Goal: Task Accomplishment & Management: Manage account settings

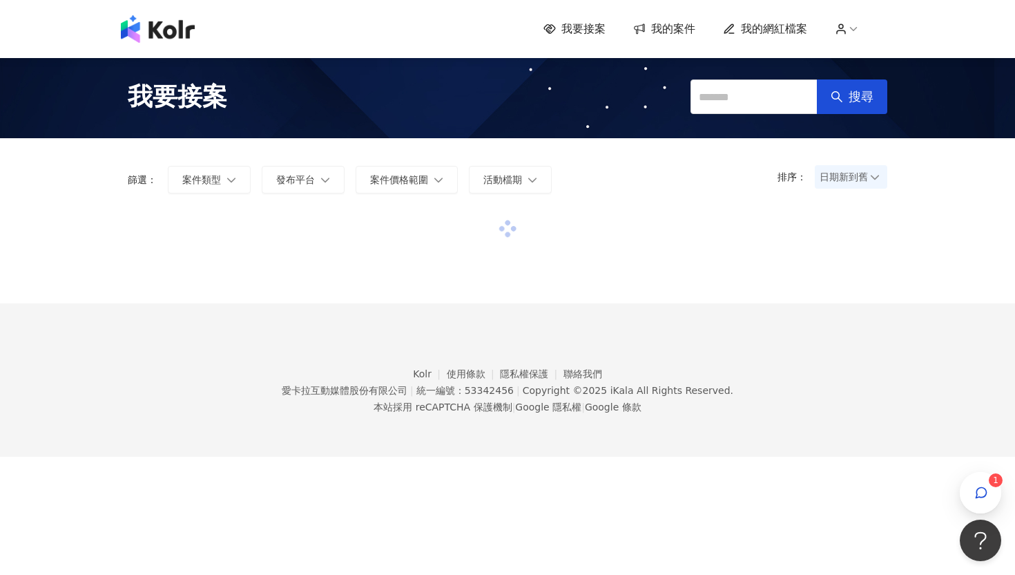
click at [819, 231] on div at bounding box center [508, 229] width 760 height 37
click at [209, 106] on span "我要接案" at bounding box center [177, 96] width 99 height 35
click at [577, 30] on span "我要接案" at bounding box center [584, 28] width 44 height 15
click at [663, 30] on span "我的案件" at bounding box center [673, 28] width 44 height 15
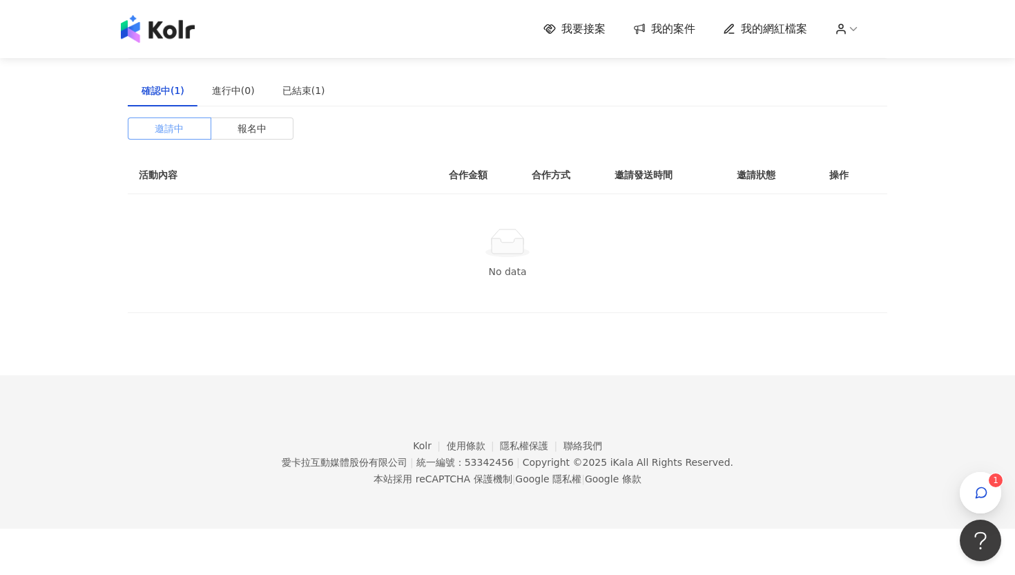
click at [203, 129] on span at bounding box center [169, 128] width 82 height 21
click at [251, 128] on span "報名中" at bounding box center [252, 128] width 29 height 21
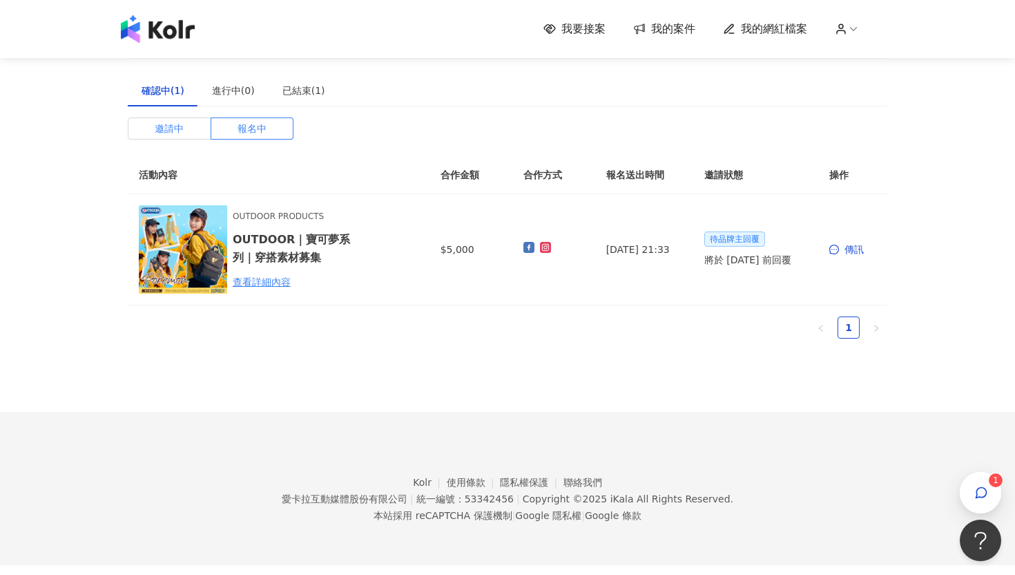
click at [187, 123] on label "邀請中" at bounding box center [170, 128] width 84 height 22
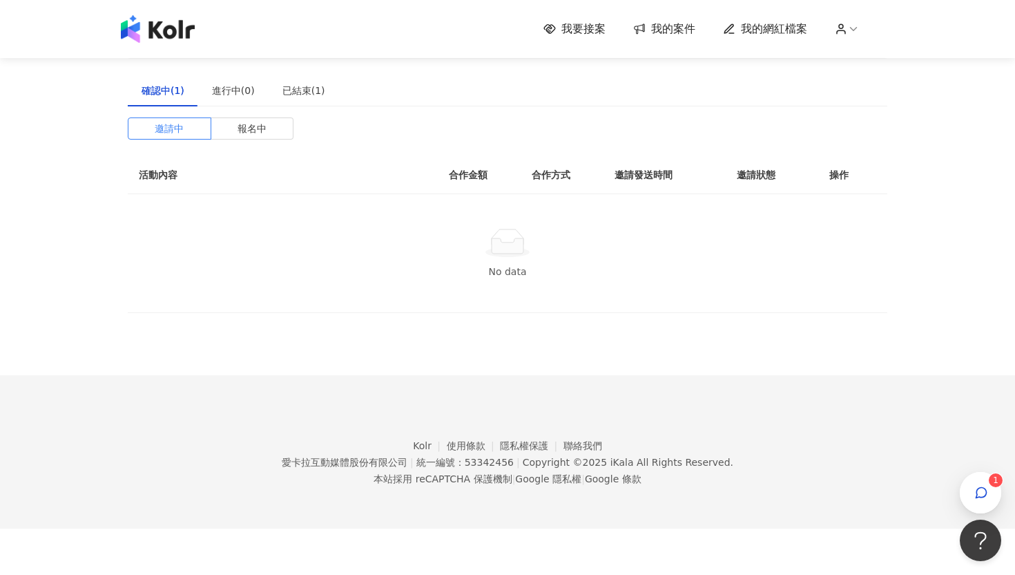
click at [565, 44] on div "我要接案 我的案件 我的網紅檔案 1" at bounding box center [507, 29] width 1015 height 58
click at [565, 39] on div "我要接案 我的案件 我的網紅檔案 1" at bounding box center [507, 29] width 787 height 28
click at [565, 28] on span "我要接案" at bounding box center [584, 28] width 44 height 15
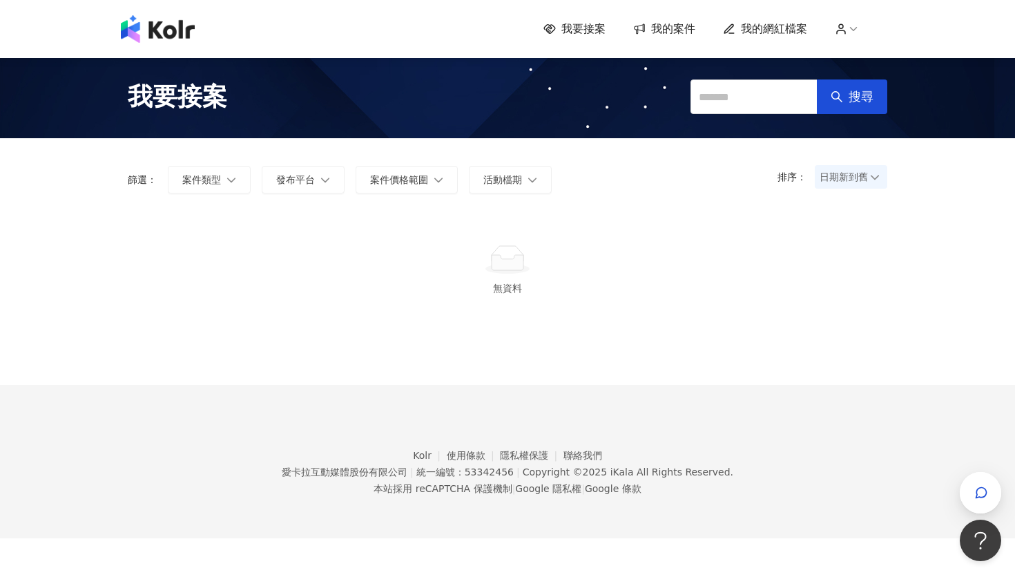
click at [565, 29] on span "我要接案" at bounding box center [584, 28] width 44 height 15
click at [687, 27] on span "我的案件" at bounding box center [673, 28] width 44 height 15
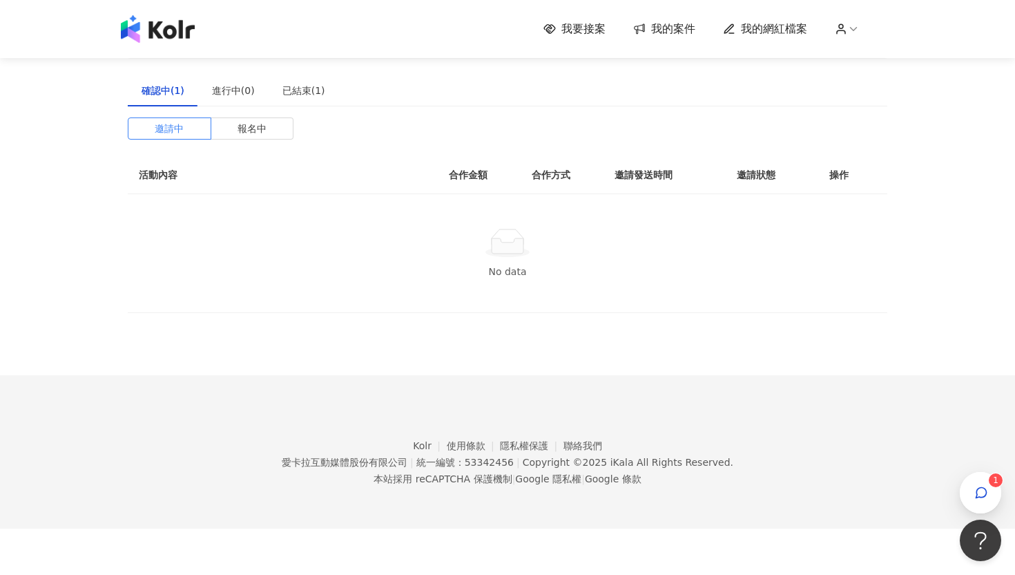
click at [570, 31] on span "我要接案" at bounding box center [584, 28] width 44 height 15
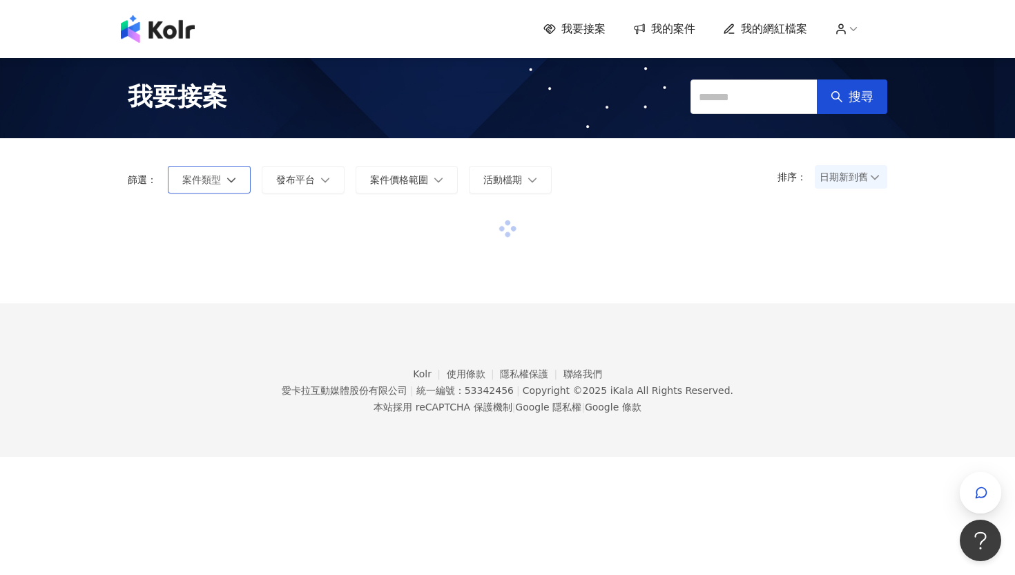
click at [227, 182] on icon "button" at bounding box center [232, 180] width 10 height 10
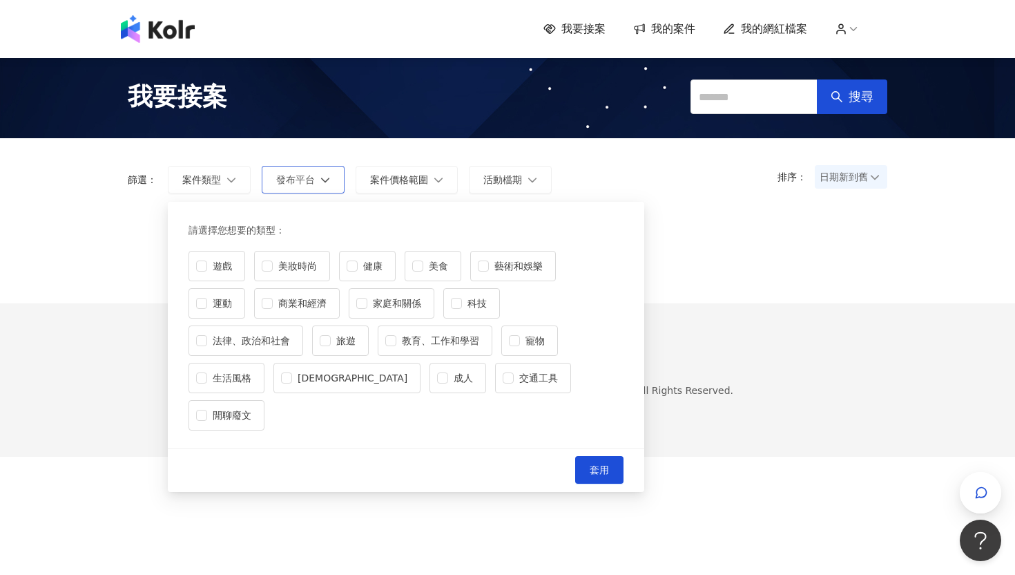
click at [323, 184] on icon "button" at bounding box center [326, 180] width 10 height 10
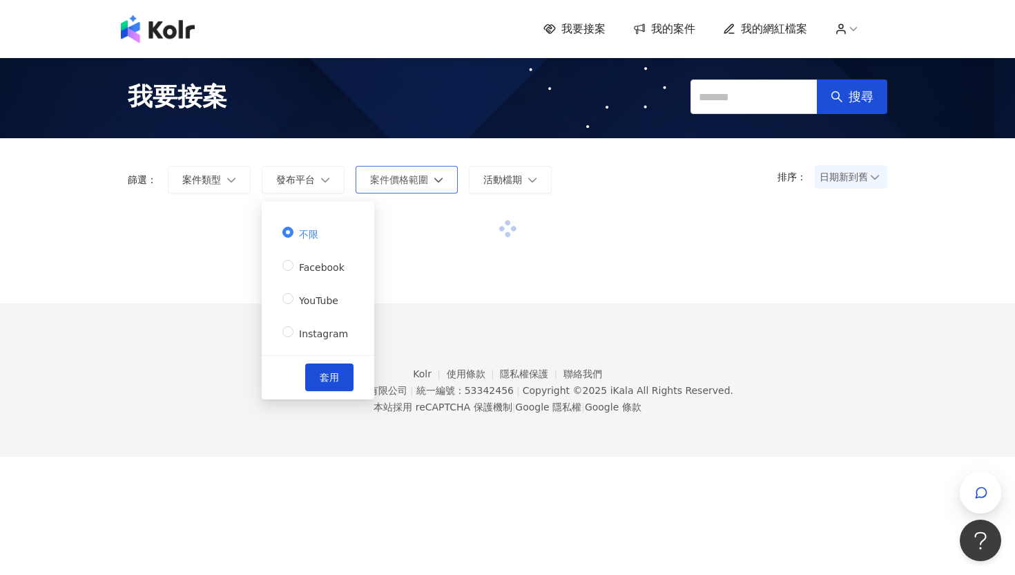
click at [418, 178] on span "案件價格範圍" at bounding box center [399, 179] width 58 height 11
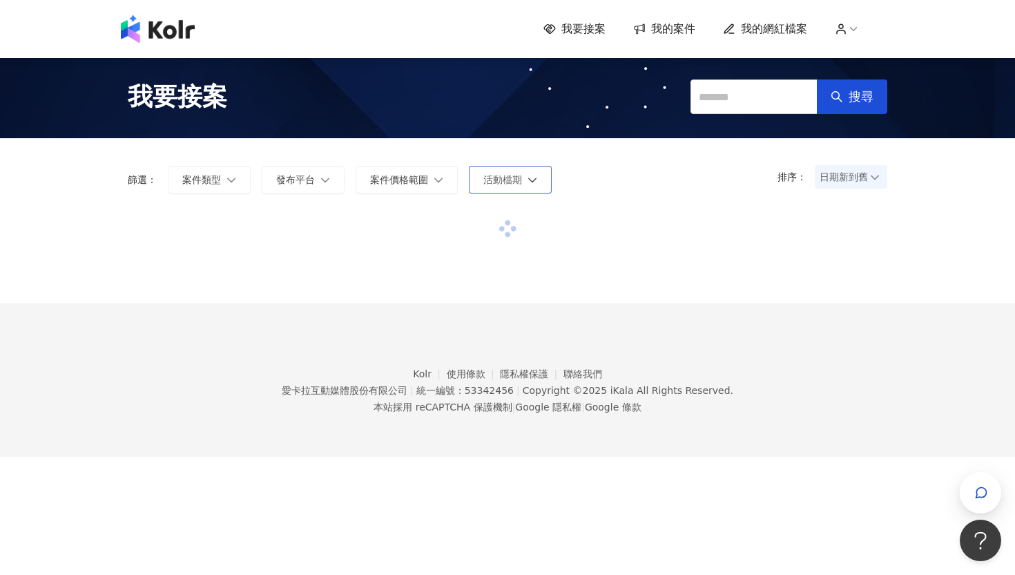
click at [506, 179] on span "活動檔期" at bounding box center [503, 179] width 39 height 11
click at [662, 183] on form "排序： 日期新到舊 篩選： 案件類型 發布平台 案件價格範圍 活動檔期 套用" at bounding box center [508, 180] width 760 height 28
click at [207, 100] on span "我要接案" at bounding box center [177, 96] width 99 height 35
click at [187, 22] on img at bounding box center [158, 29] width 74 height 28
